Goal: Transaction & Acquisition: Purchase product/service

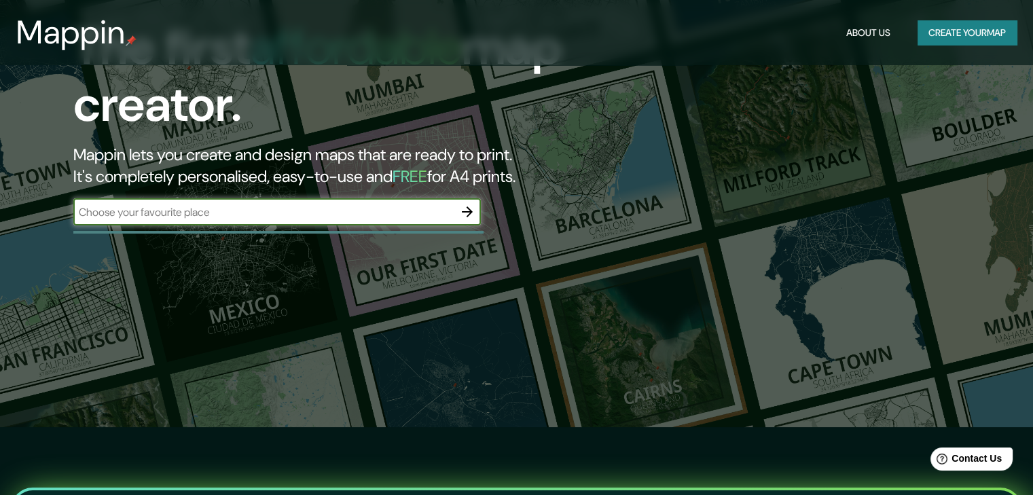
click at [308, 202] on div "​" at bounding box center [276, 211] width 407 height 27
type input "[GEOGRAPHIC_DATA]"
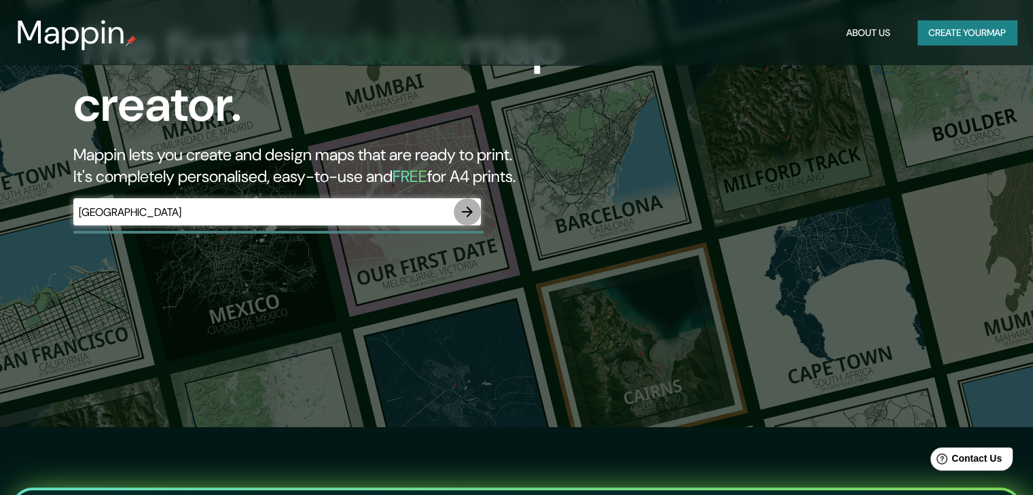
click at [468, 208] on icon "button" at bounding box center [467, 211] width 11 height 11
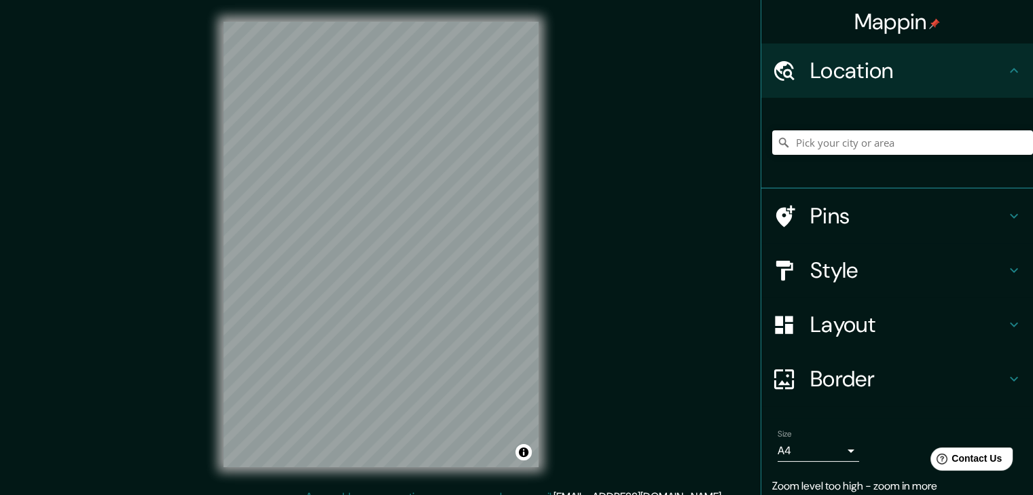
click at [1032, 217] on html "Mappin Location Pins Style Layout Border Choose a border. Hint : you can make l…" at bounding box center [516, 247] width 1033 height 495
click at [872, 379] on h4 "Border" at bounding box center [908, 378] width 196 height 27
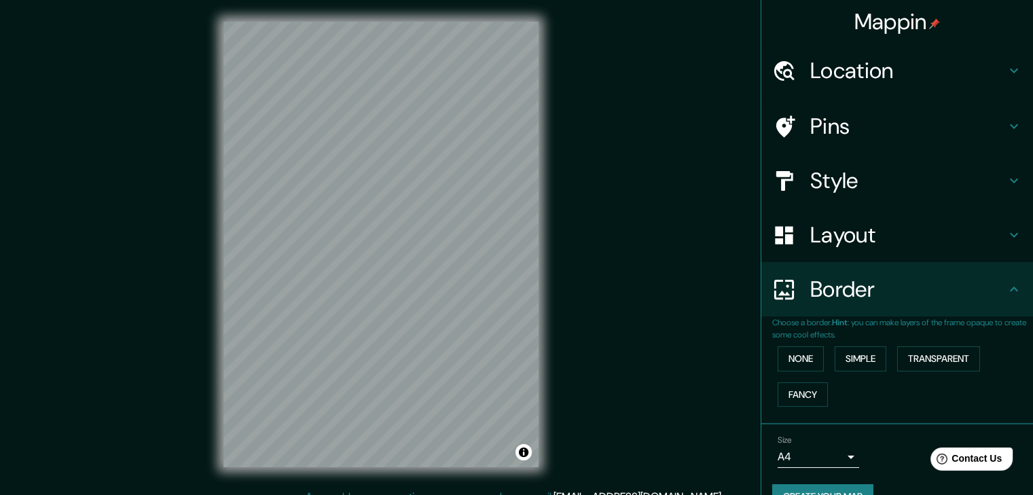
click at [986, 299] on h4 "Border" at bounding box center [908, 289] width 196 height 27
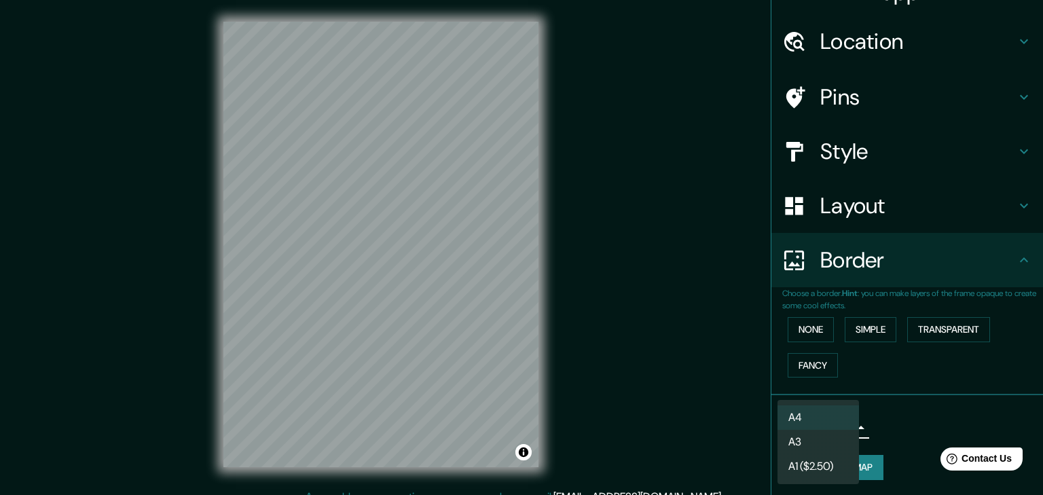
click at [835, 420] on body "Mappin Location Pins Style Layout Border Choose a border. Hint : you can make l…" at bounding box center [521, 247] width 1043 height 495
click at [824, 440] on li "A3" at bounding box center [817, 442] width 81 height 24
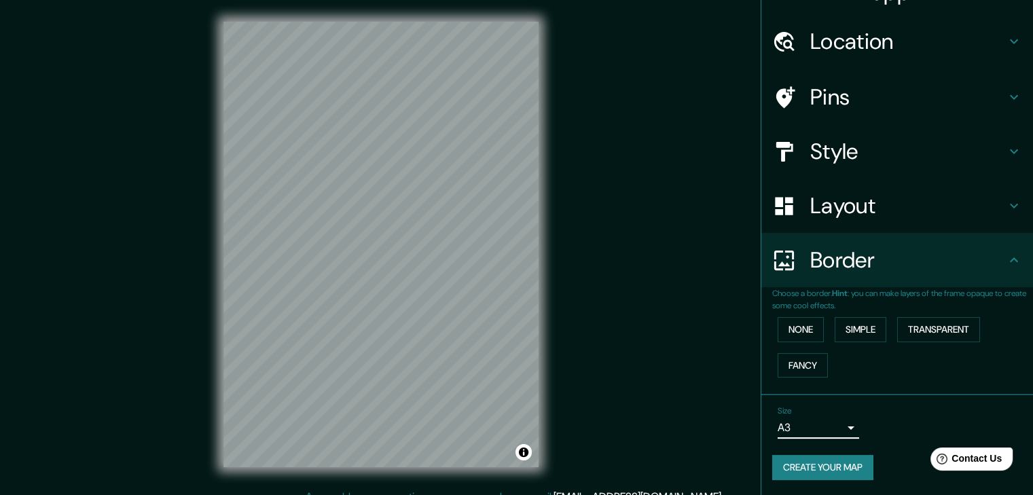
click at [830, 426] on body "Mappin Location Pins Style Layout Border Choose a border. Hint : you can make l…" at bounding box center [516, 247] width 1033 height 495
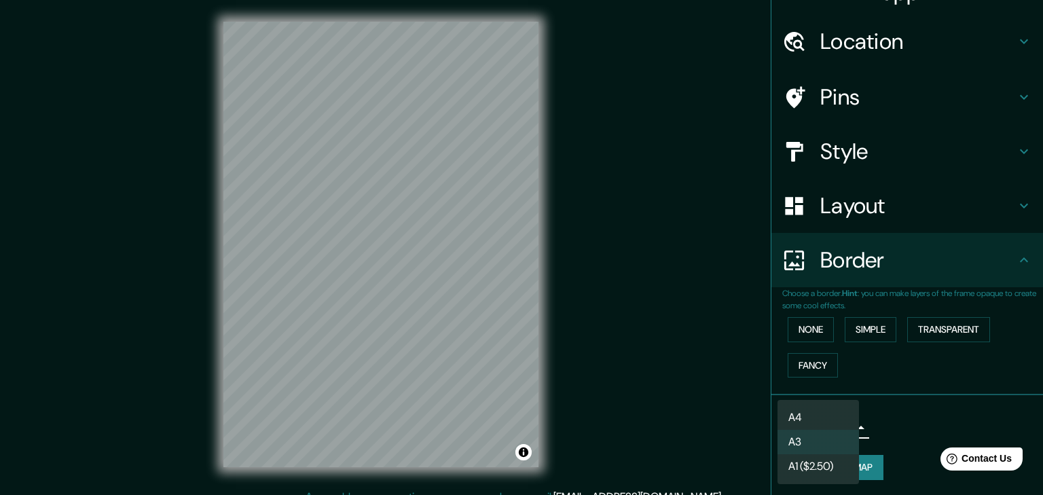
click at [832, 417] on li "A4" at bounding box center [817, 417] width 81 height 24
type input "single"
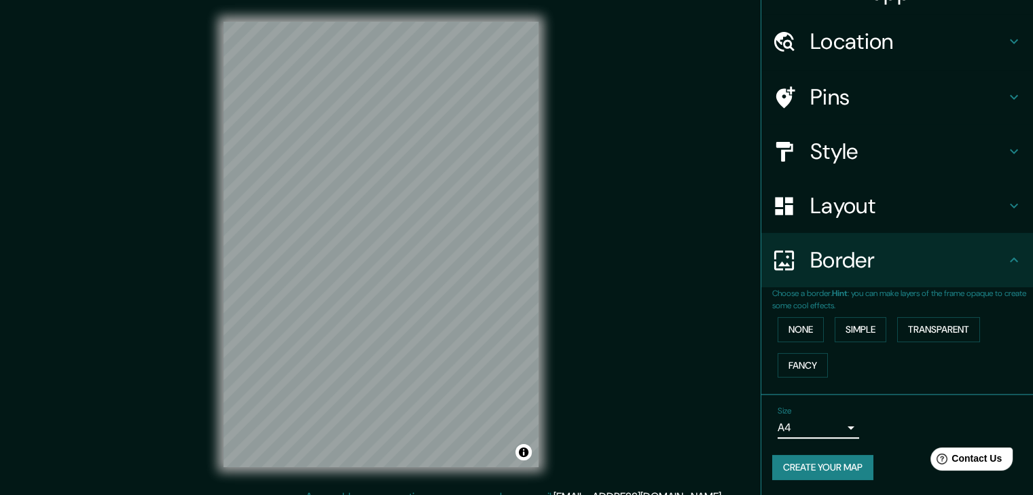
click at [876, 397] on li "Size A4 single Create your map" at bounding box center [897, 445] width 272 height 101
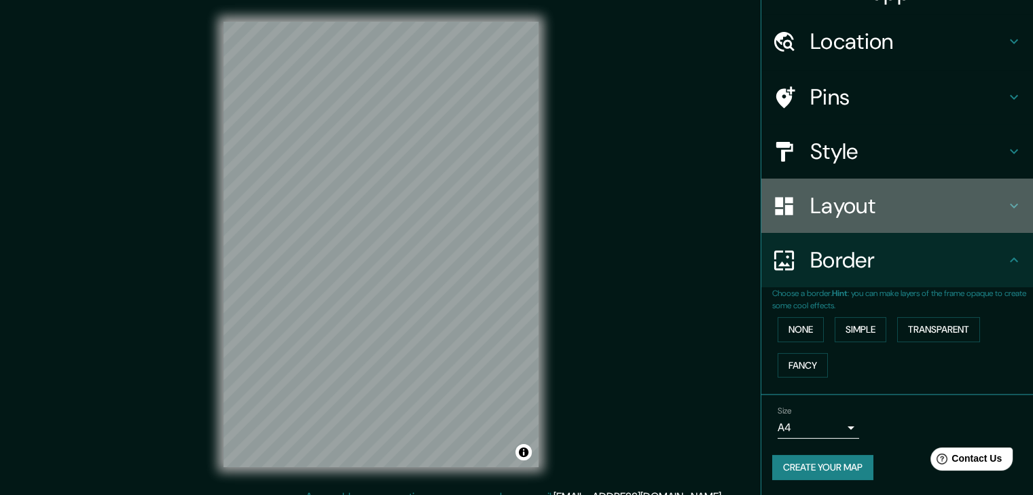
click at [889, 215] on h4 "Layout" at bounding box center [908, 205] width 196 height 27
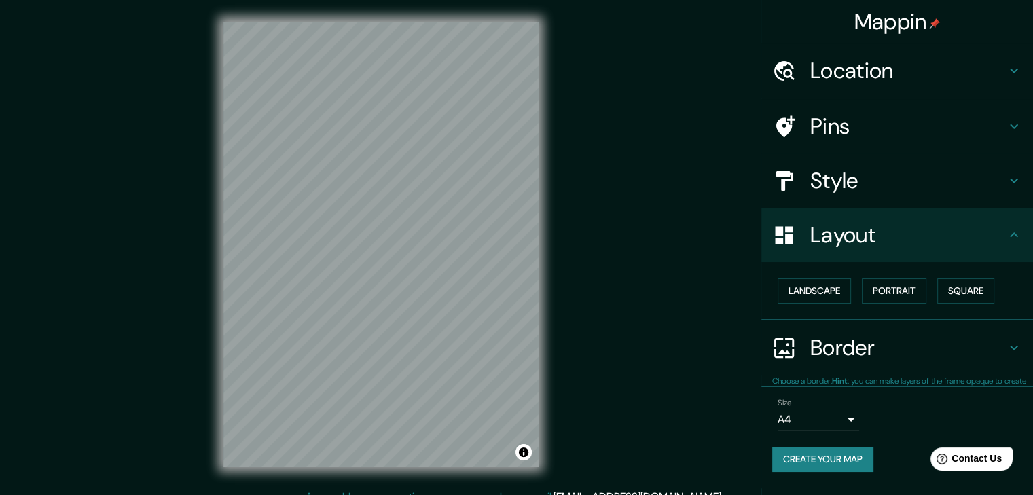
scroll to position [0, 0]
click at [828, 296] on button "Landscape" at bounding box center [813, 290] width 73 height 25
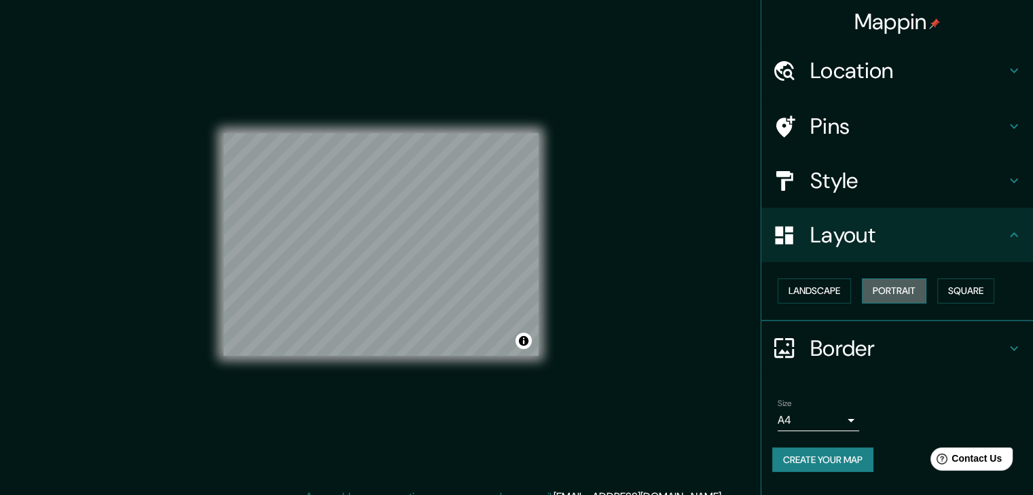
click at [895, 289] on button "Portrait" at bounding box center [894, 290] width 64 height 25
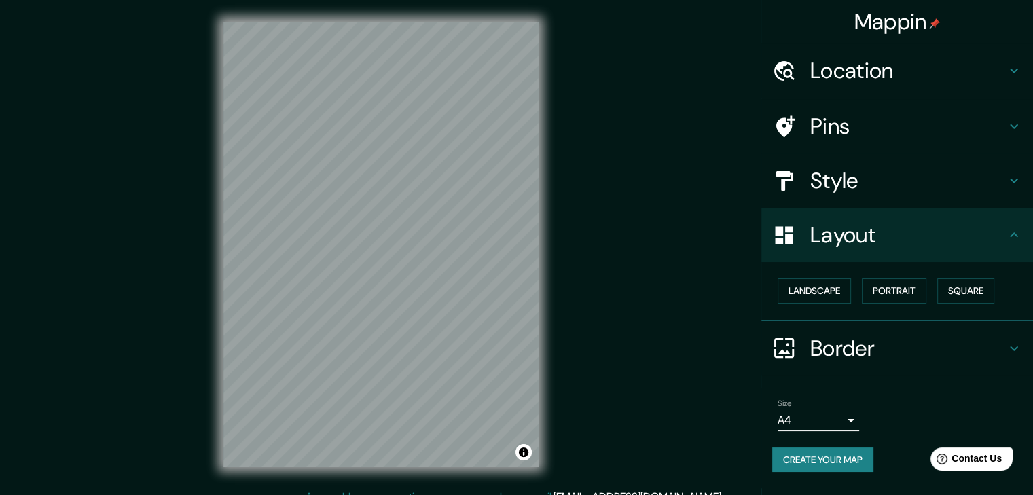
click at [882, 182] on h4 "Style" at bounding box center [908, 180] width 196 height 27
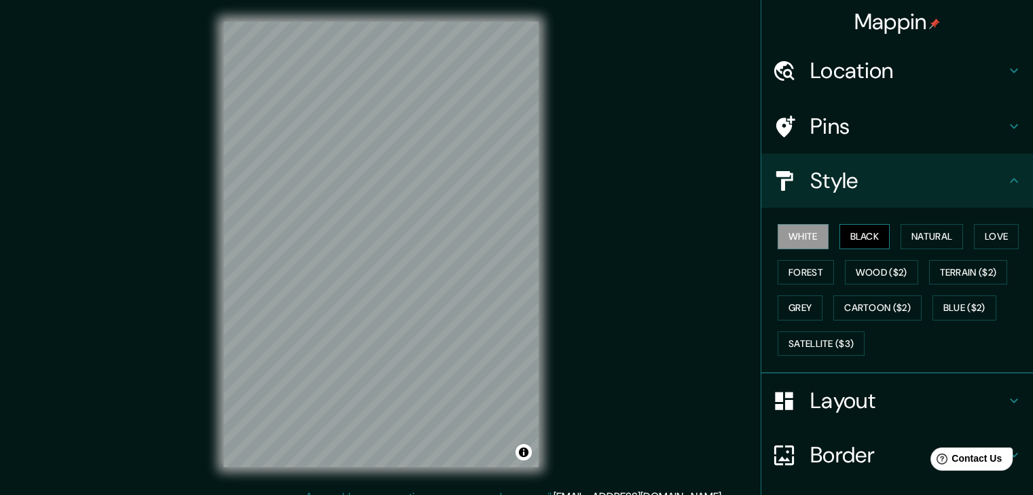
click at [857, 234] on button "Black" at bounding box center [864, 236] width 51 height 25
click at [800, 235] on button "White" at bounding box center [802, 236] width 51 height 25
click at [947, 241] on button "Natural" at bounding box center [931, 236] width 62 height 25
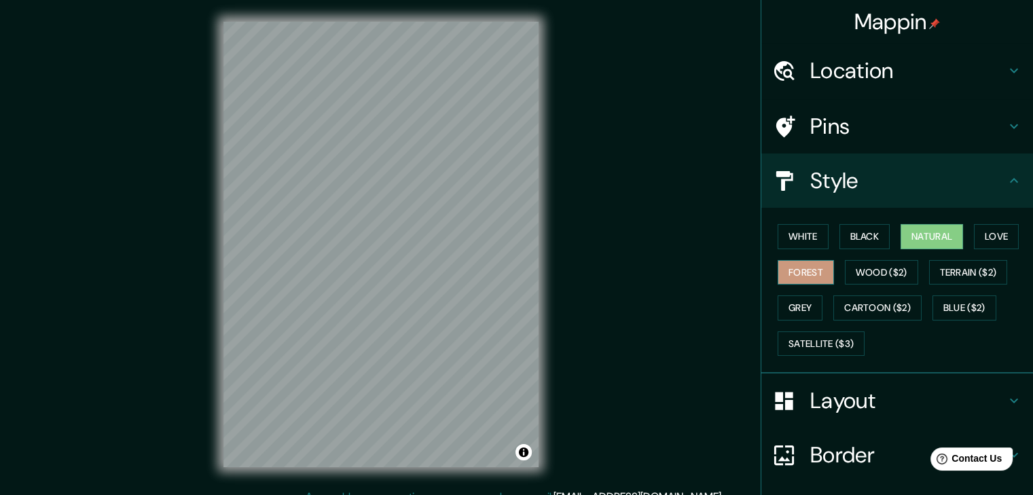
click at [792, 270] on button "Forest" at bounding box center [805, 272] width 56 height 25
click at [847, 273] on button "Wood ($2)" at bounding box center [881, 272] width 73 height 25
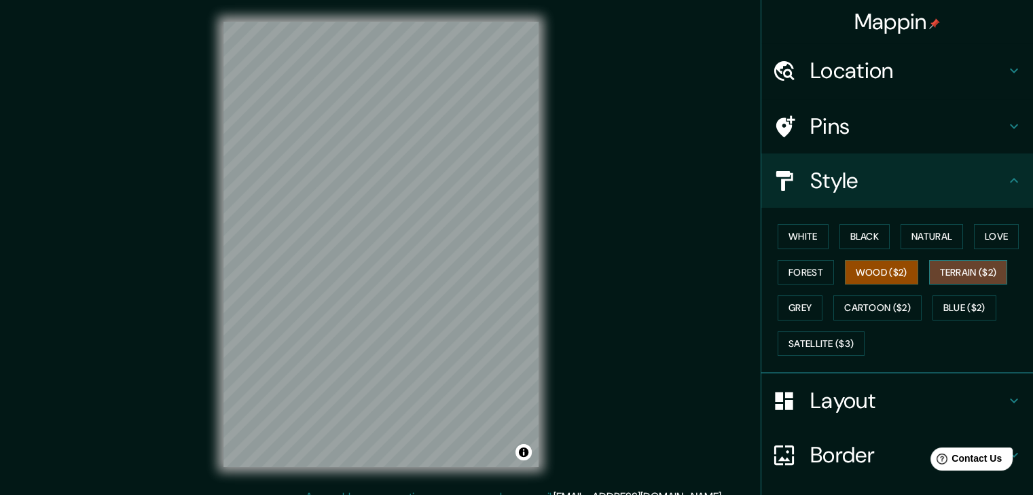
click at [945, 271] on button "Terrain ($2)" at bounding box center [968, 272] width 79 height 25
click at [778, 306] on button "Grey" at bounding box center [799, 307] width 45 height 25
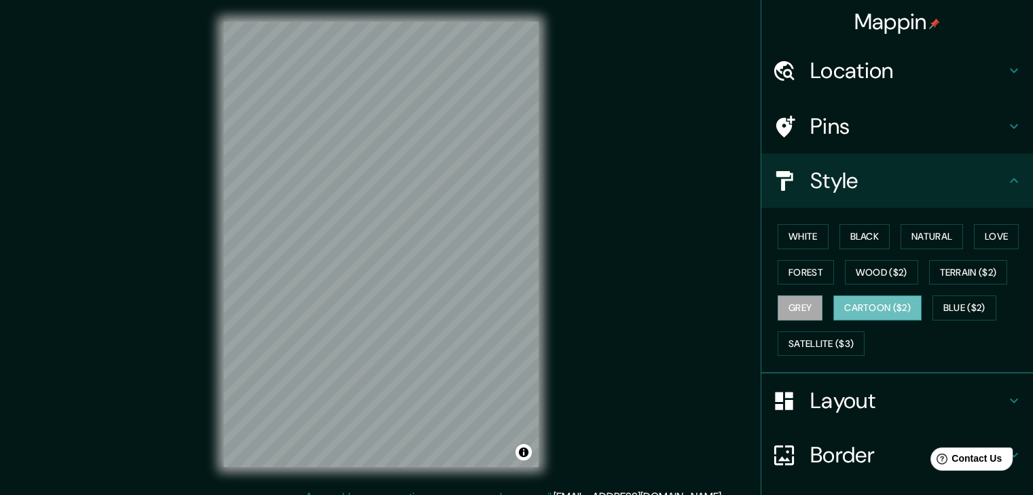
click at [857, 305] on button "Cartoon ($2)" at bounding box center [877, 307] width 88 height 25
click at [976, 236] on button "Love" at bounding box center [996, 236] width 45 height 25
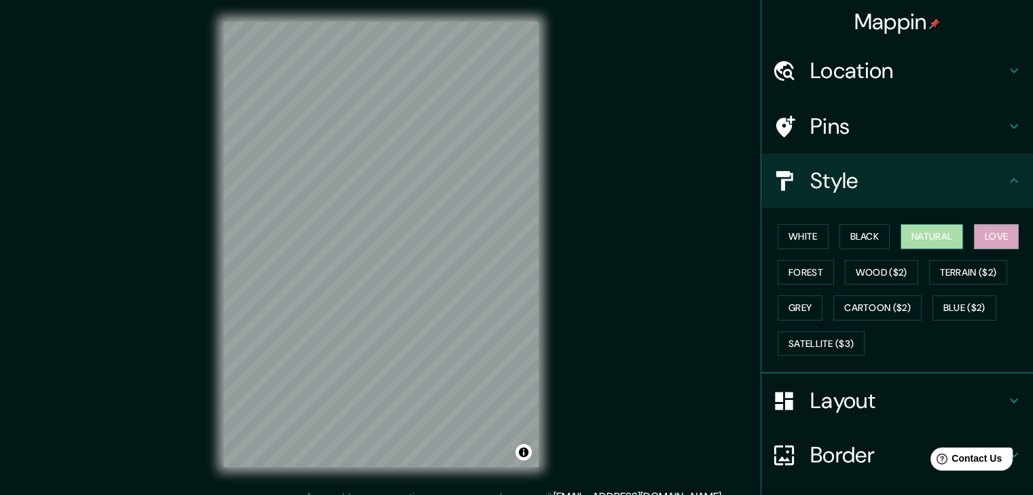
click at [909, 239] on button "Natural" at bounding box center [931, 236] width 62 height 25
click at [859, 239] on button "Black" at bounding box center [864, 236] width 51 height 25
click at [982, 238] on button "Love" at bounding box center [996, 236] width 45 height 25
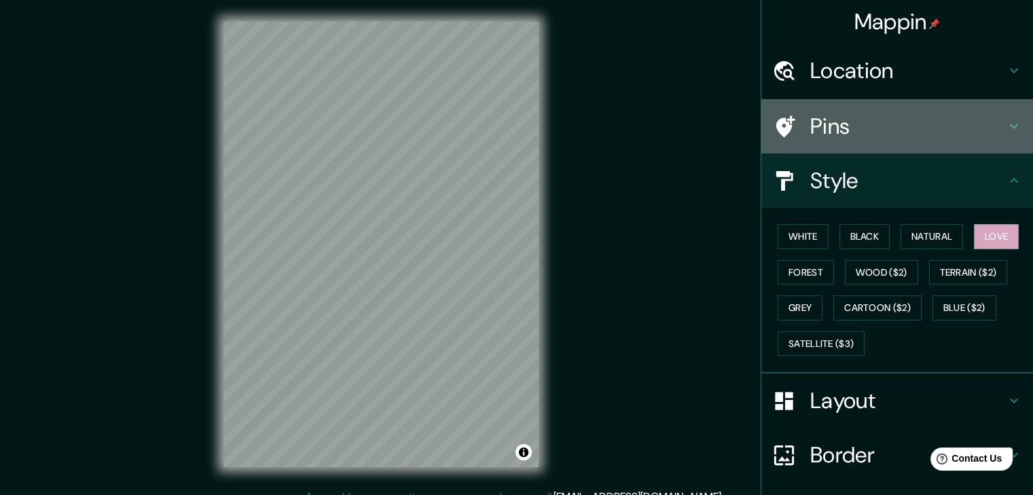
click at [850, 137] on h4 "Pins" at bounding box center [908, 126] width 196 height 27
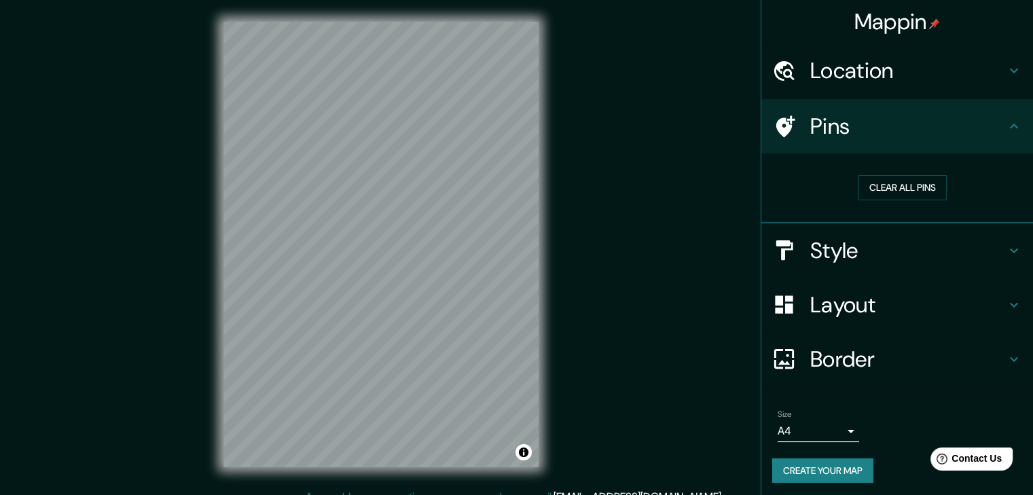
click at [881, 79] on h4 "Location" at bounding box center [908, 70] width 196 height 27
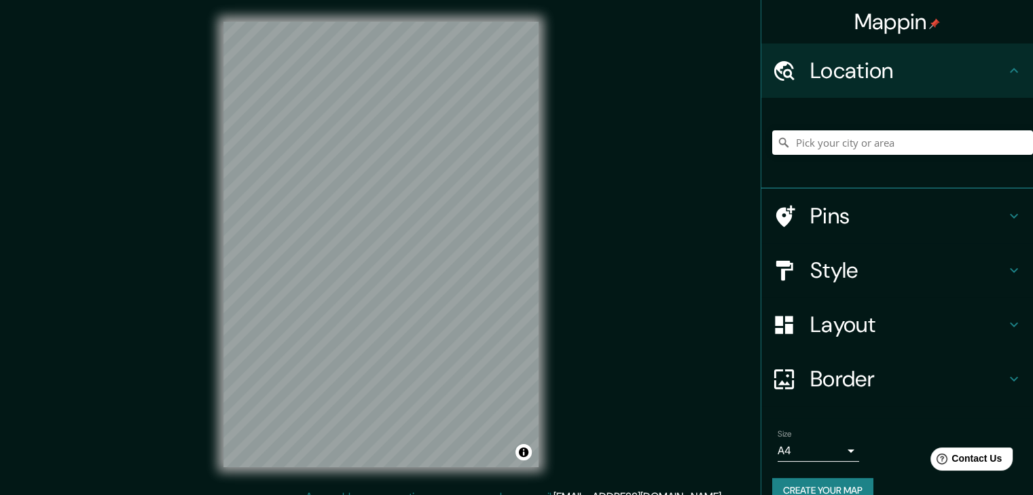
click at [915, 212] on h4 "Pins" at bounding box center [908, 215] width 196 height 27
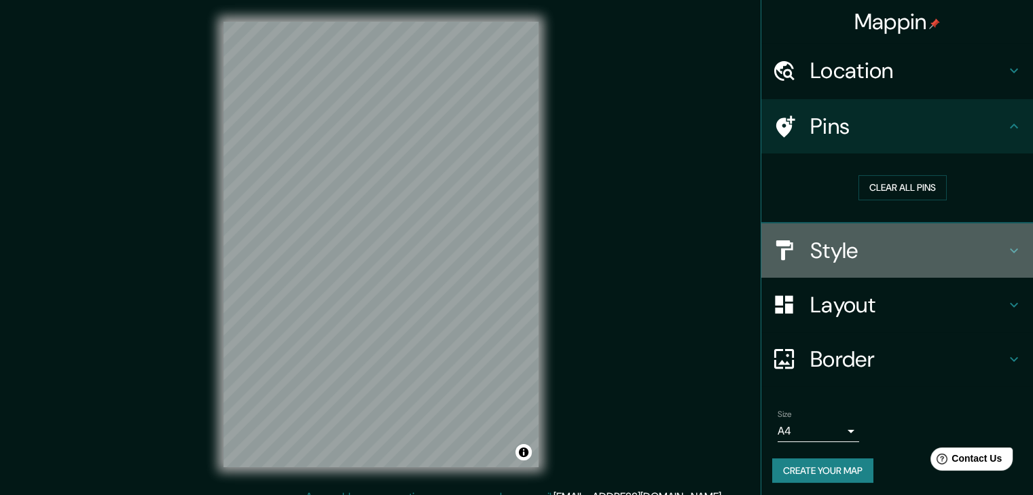
click at [963, 247] on h4 "Style" at bounding box center [908, 250] width 196 height 27
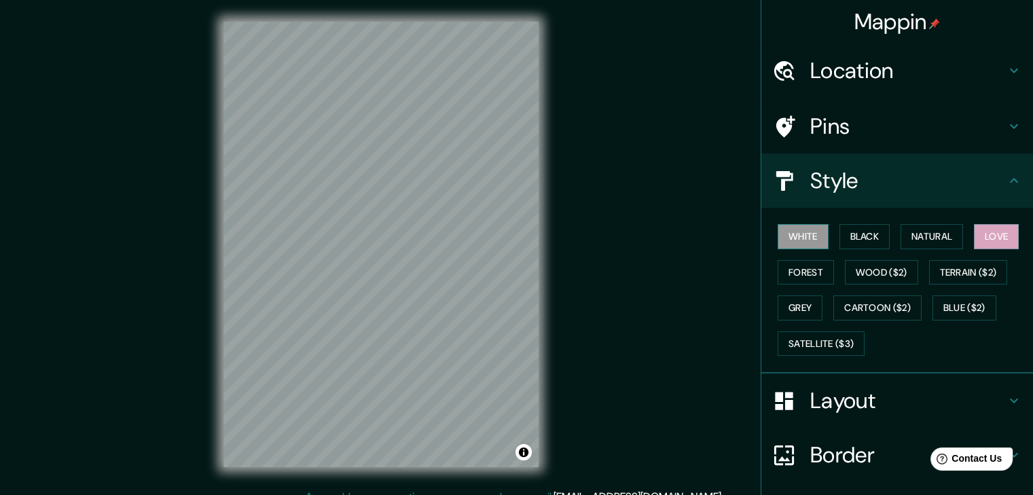
click at [781, 238] on button "White" at bounding box center [802, 236] width 51 height 25
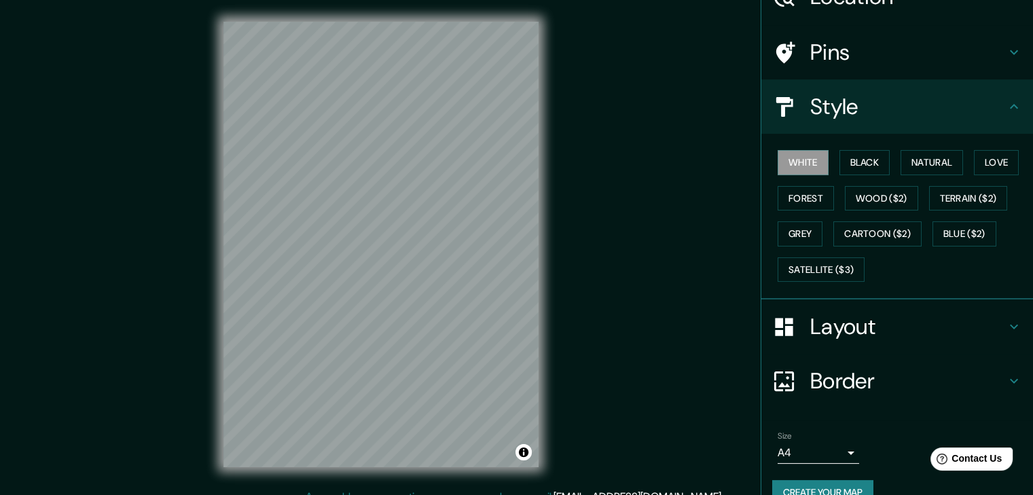
scroll to position [98, 0]
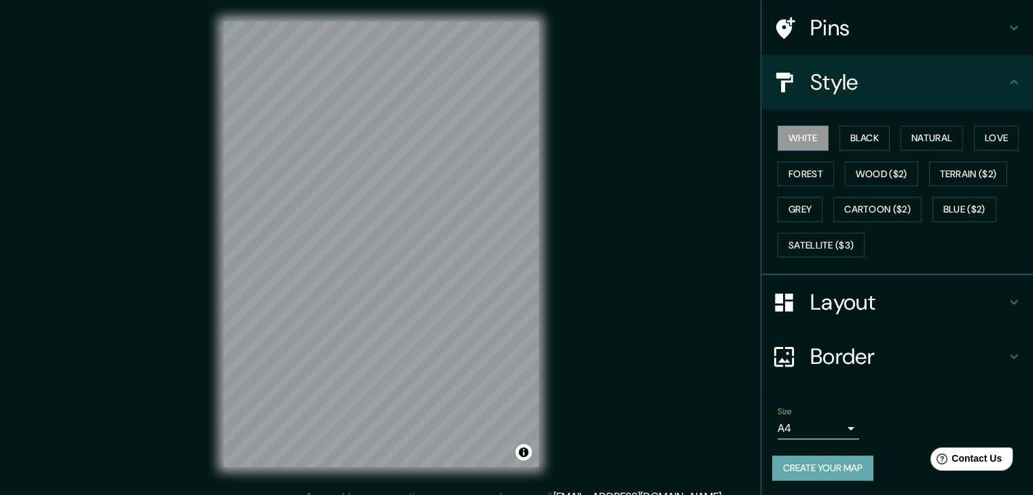
click at [836, 469] on button "Create your map" at bounding box center [822, 468] width 101 height 25
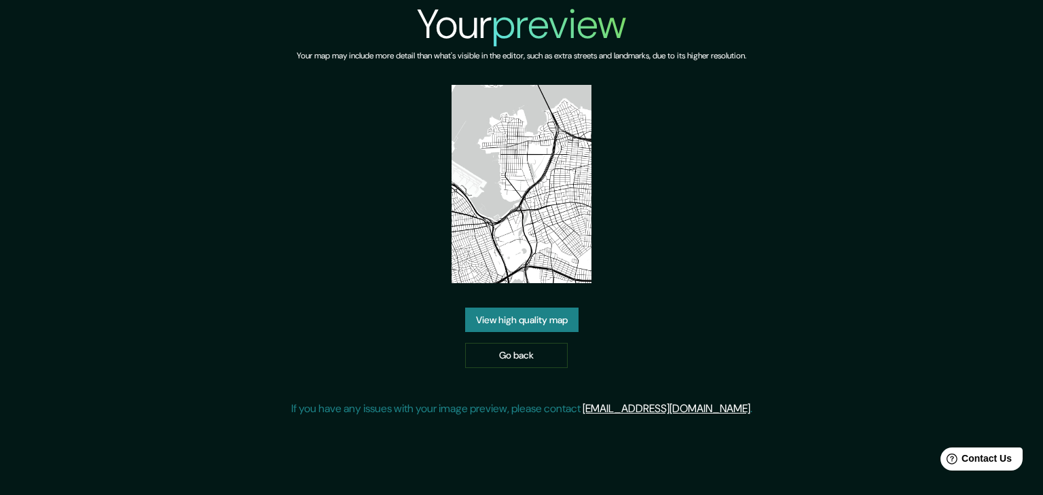
click at [541, 160] on img at bounding box center [521, 184] width 140 height 198
click at [517, 181] on img at bounding box center [521, 184] width 140 height 198
drag, startPoint x: 517, startPoint y: 181, endPoint x: 530, endPoint y: 132, distance: 49.7
click at [530, 132] on img at bounding box center [521, 184] width 140 height 198
click at [511, 319] on link "View high quality map" at bounding box center [521, 320] width 113 height 25
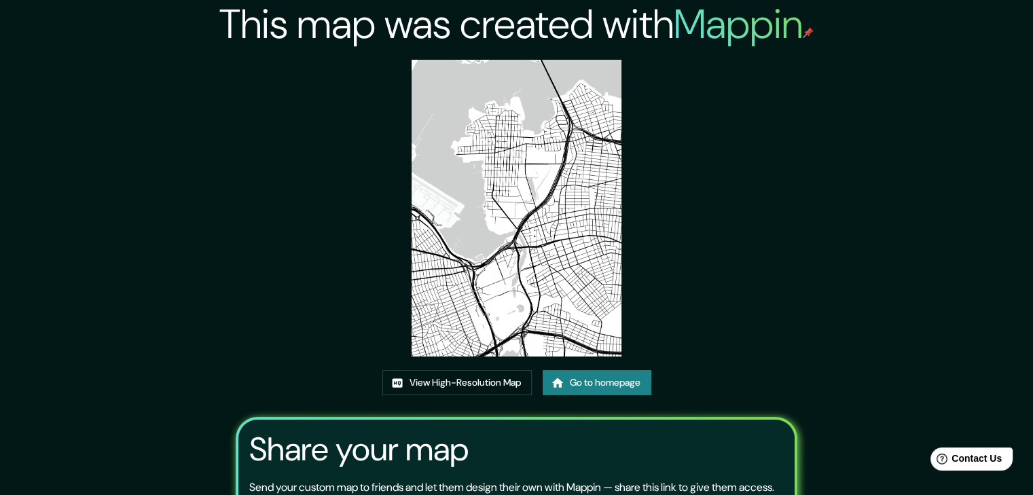
click at [524, 221] on img at bounding box center [516, 208] width 210 height 297
